Goal: Task Accomplishment & Management: Manage account settings

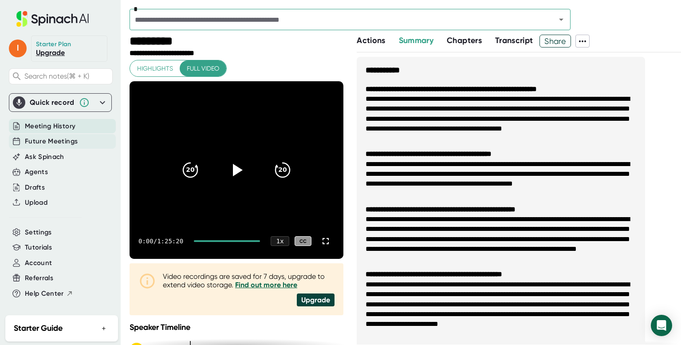
click at [58, 141] on span "Future Meetings" at bounding box center [51, 141] width 53 height 10
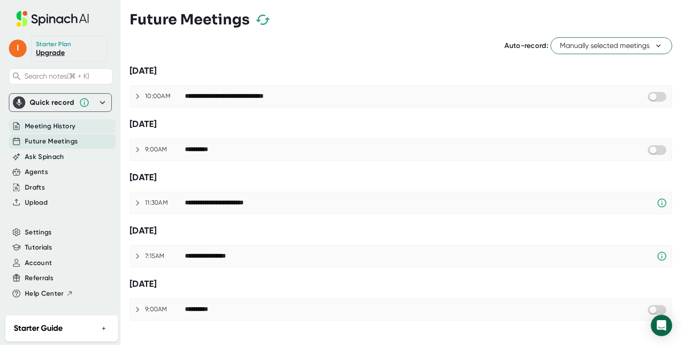
click at [61, 124] on span "Meeting History" at bounding box center [50, 126] width 51 height 10
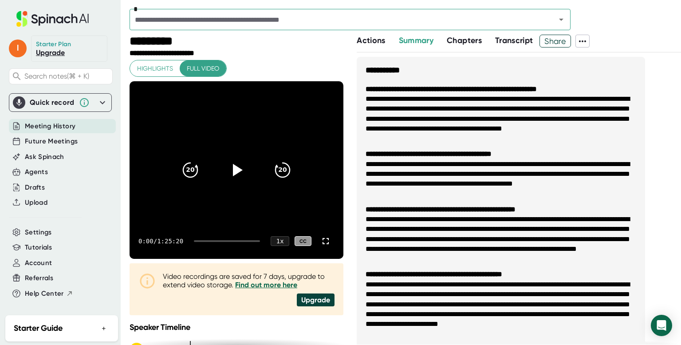
click at [60, 45] on div "Starter Plan" at bounding box center [54, 44] width 36 height 8
click at [55, 55] on link "Upgrade" at bounding box center [50, 52] width 29 height 8
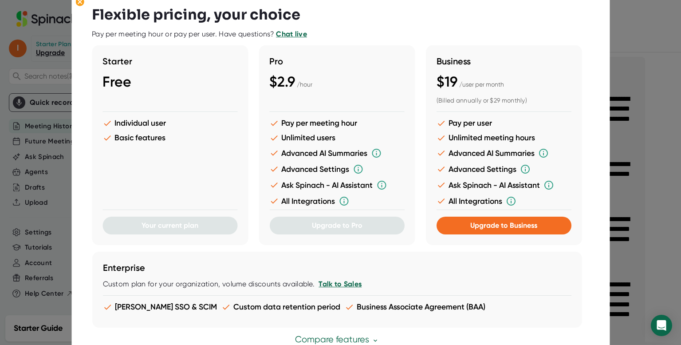
click at [617, 57] on div at bounding box center [340, 172] width 681 height 345
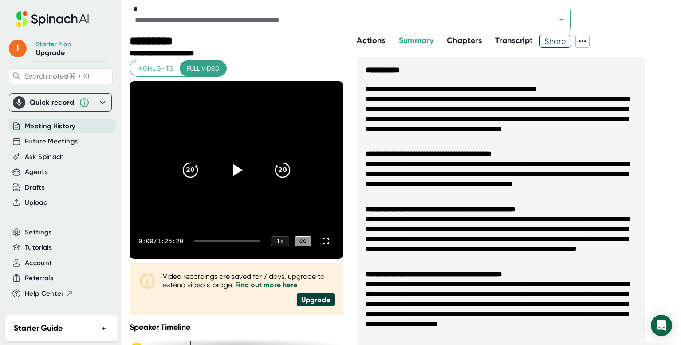
click at [102, 103] on icon at bounding box center [102, 102] width 11 height 11
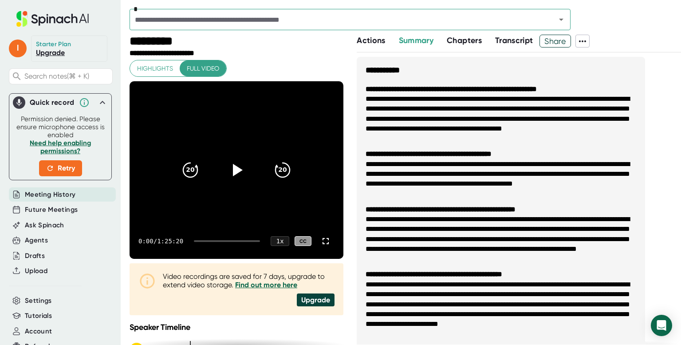
click at [103, 103] on icon at bounding box center [102, 102] width 5 height 3
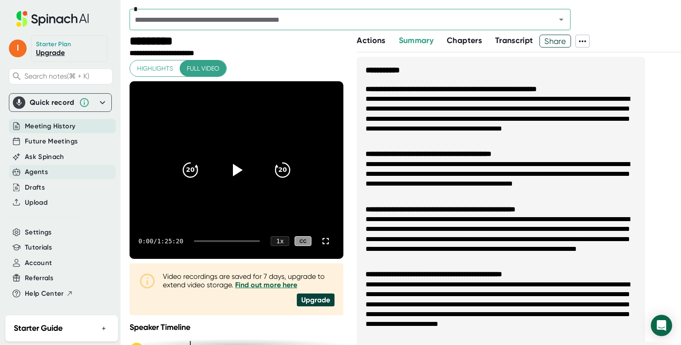
scroll to position [2, 0]
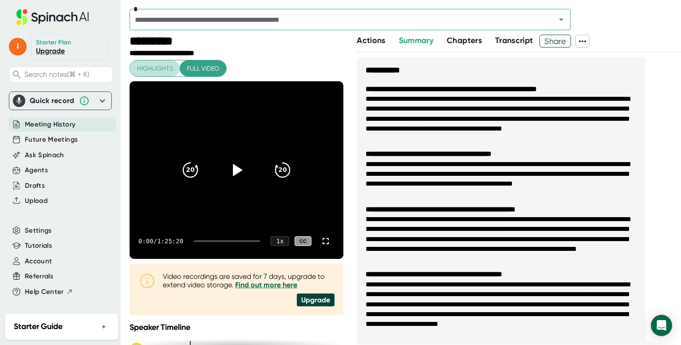
click at [158, 73] on span "Highlights" at bounding box center [155, 68] width 36 height 11
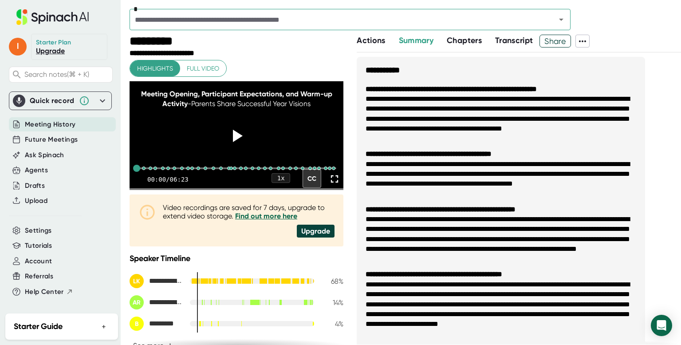
click at [502, 39] on span "Transcript" at bounding box center [514, 41] width 38 height 10
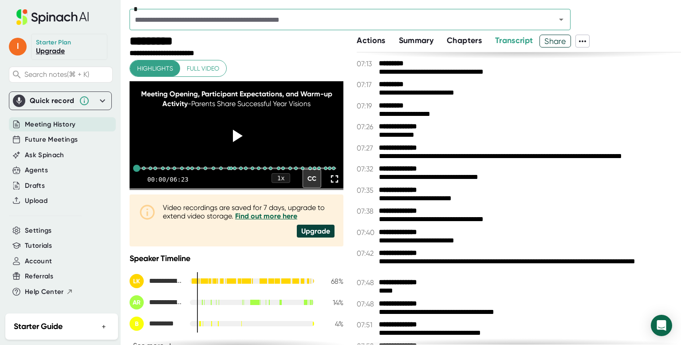
scroll to position [720, 0]
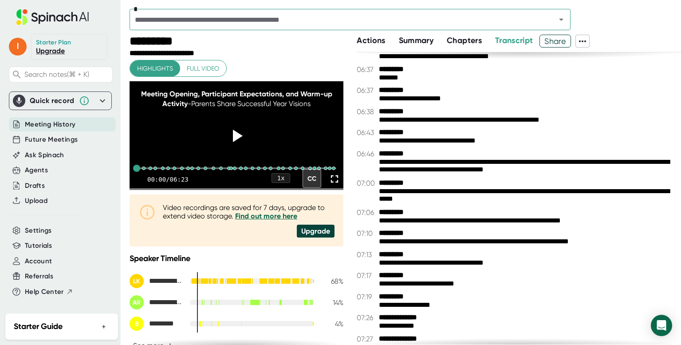
click at [417, 39] on span "Summary" at bounding box center [416, 41] width 35 height 10
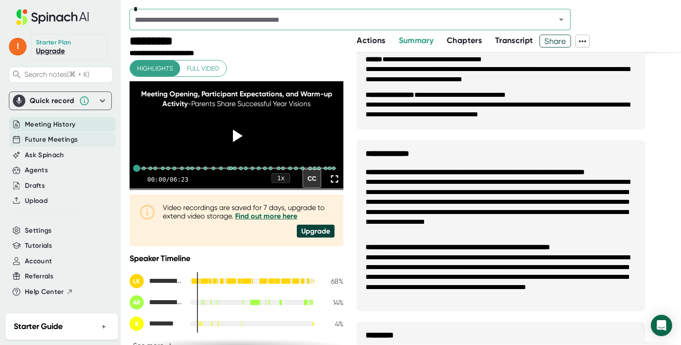
click at [48, 138] on span "Future Meetings" at bounding box center [51, 139] width 53 height 10
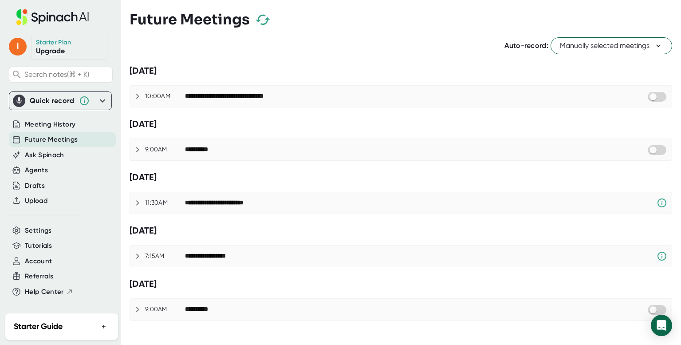
click at [571, 46] on span "Manually selected meetings" at bounding box center [611, 45] width 103 height 11
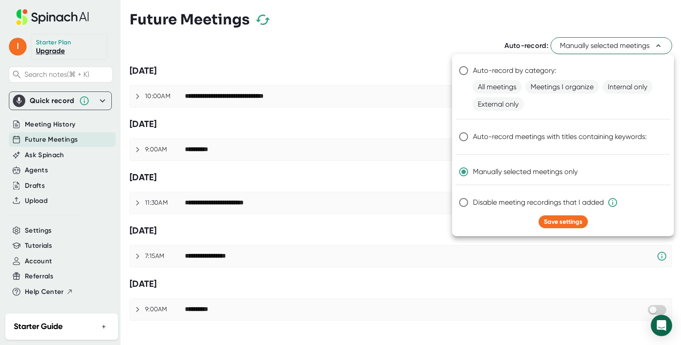
click at [462, 40] on div at bounding box center [340, 172] width 681 height 345
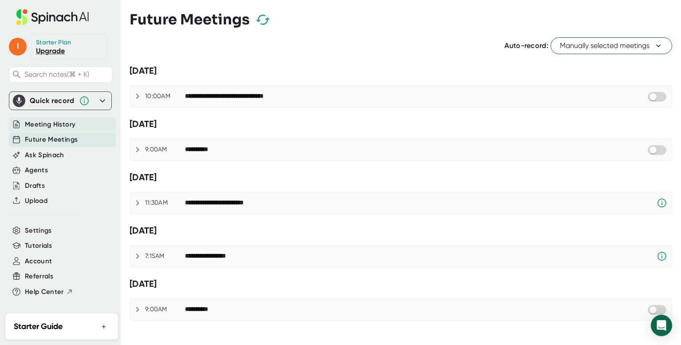
click at [44, 121] on span "Meeting History" at bounding box center [50, 124] width 51 height 10
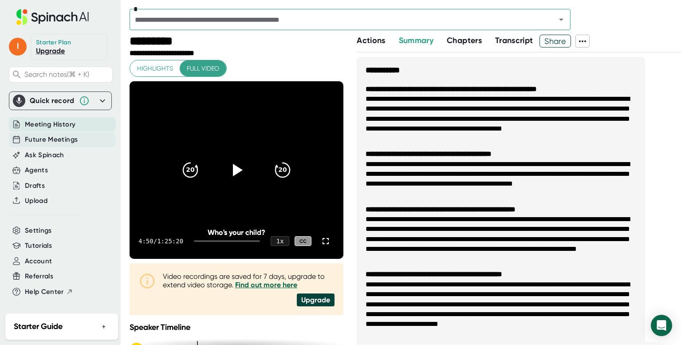
click at [48, 137] on span "Future Meetings" at bounding box center [51, 139] width 53 height 10
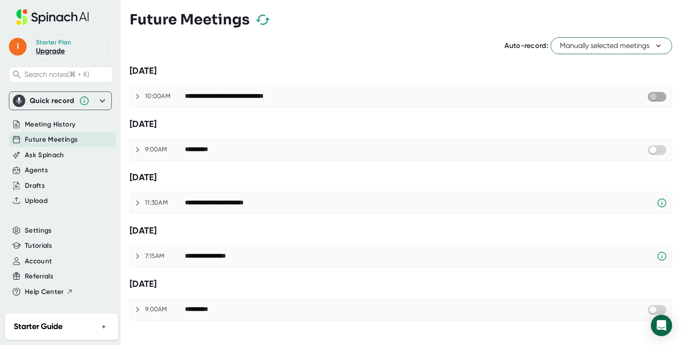
click at [660, 94] on input "checkbox" at bounding box center [652, 97] width 25 height 8
click at [652, 99] on input "checkbox" at bounding box center [661, 97] width 25 height 8
checkbox input "true"
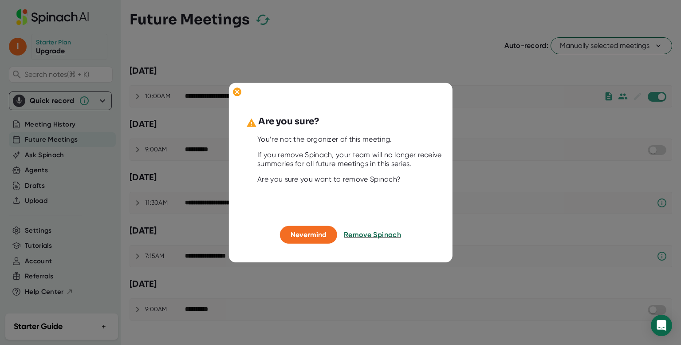
click at [343, 234] on div at bounding box center [340, 235] width 7 height 18
click at [355, 233] on span "Remove Spinach" at bounding box center [373, 234] width 58 height 8
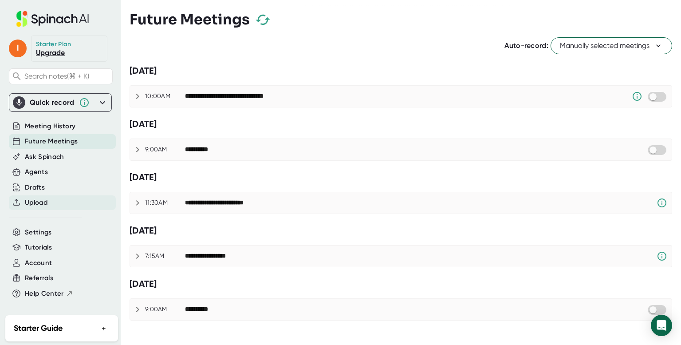
scroll to position [2, 0]
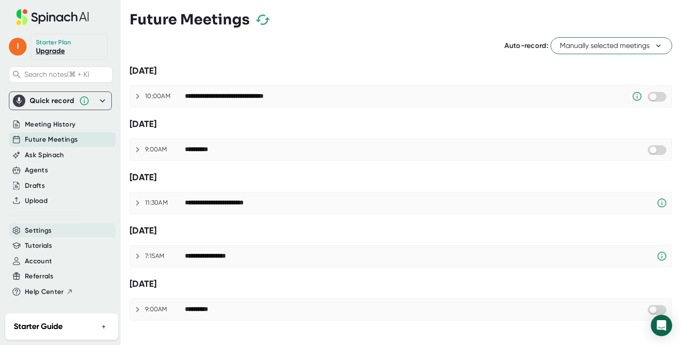
click at [47, 232] on span "Settings" at bounding box center [38, 230] width 27 height 10
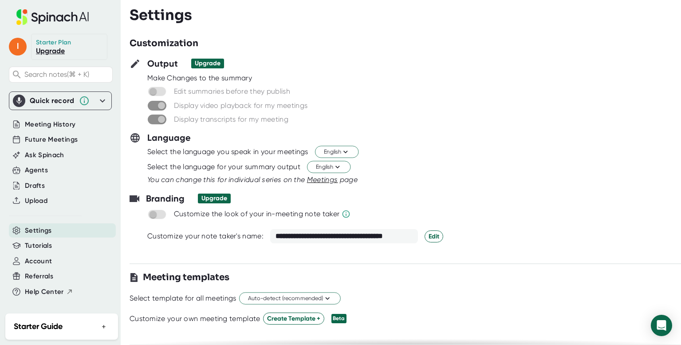
click at [160, 92] on span at bounding box center [157, 92] width 19 height 10
click at [151, 92] on span at bounding box center [157, 92] width 19 height 10
click at [57, 264] on div "Account" at bounding box center [62, 261] width 107 height 15
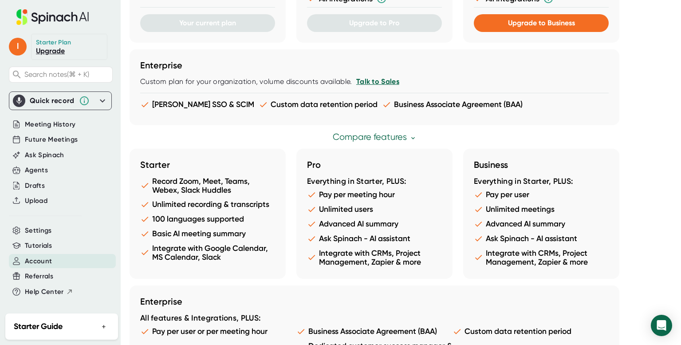
scroll to position [456, 0]
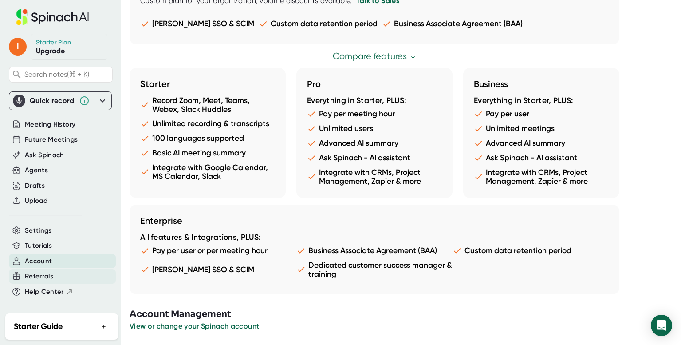
click at [37, 279] on span "Referrals" at bounding box center [39, 276] width 28 height 10
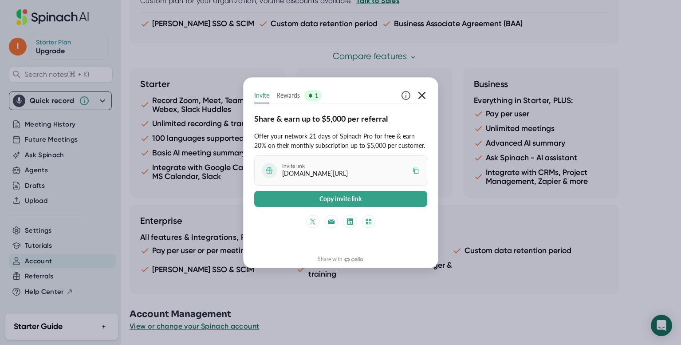
click at [421, 94] on icon "button" at bounding box center [422, 95] width 11 height 11
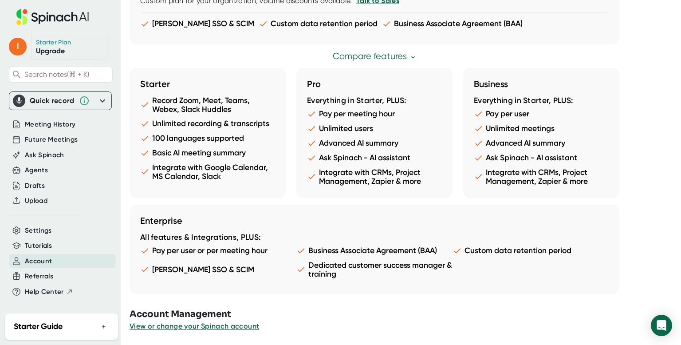
click at [102, 325] on button "+" at bounding box center [104, 326] width 12 height 13
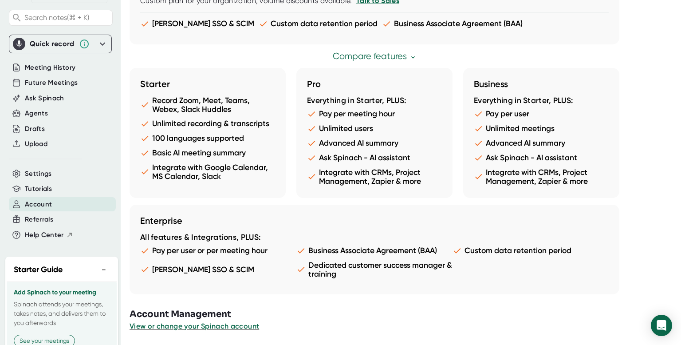
scroll to position [96, 0]
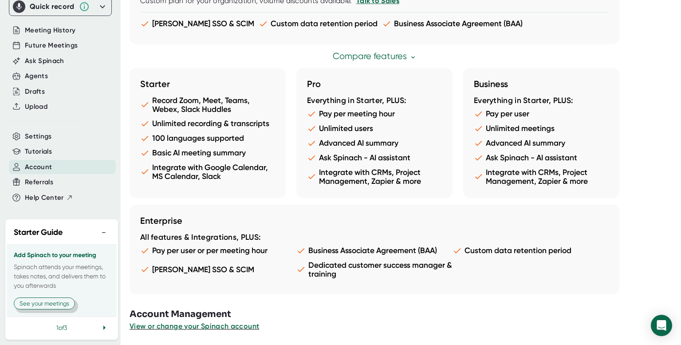
click at [59, 304] on button "See your meetings" at bounding box center [44, 303] width 61 height 12
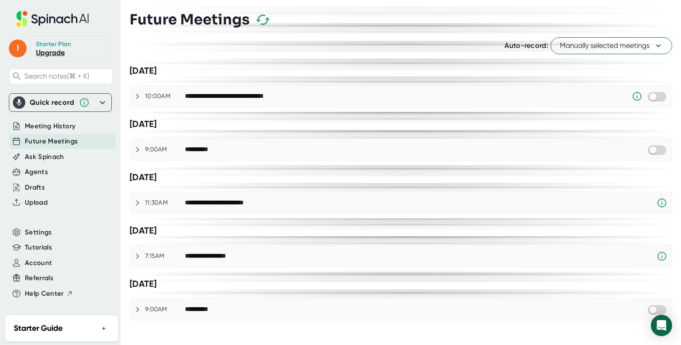
click at [259, 23] on icon "button" at bounding box center [263, 20] width 18 height 18
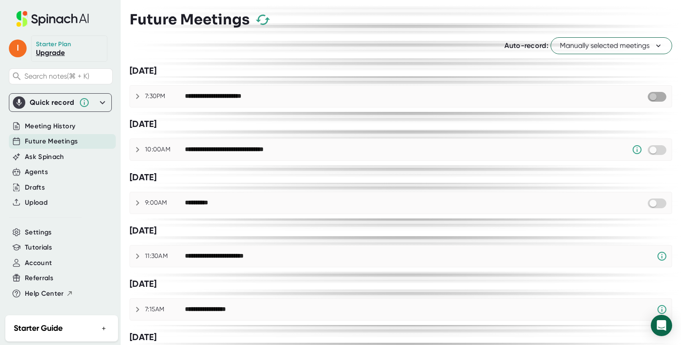
click at [659, 97] on input "checkbox" at bounding box center [652, 97] width 25 height 8
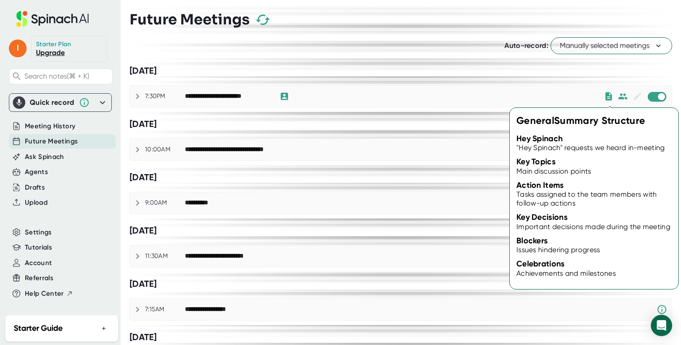
click at [609, 96] on icon at bounding box center [609, 96] width 10 height 10
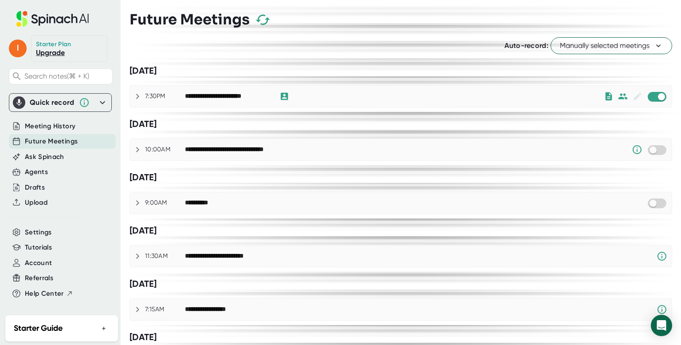
click at [611, 72] on div "Thursday, September 4th" at bounding box center [401, 70] width 543 height 11
